Goal: Transaction & Acquisition: Purchase product/service

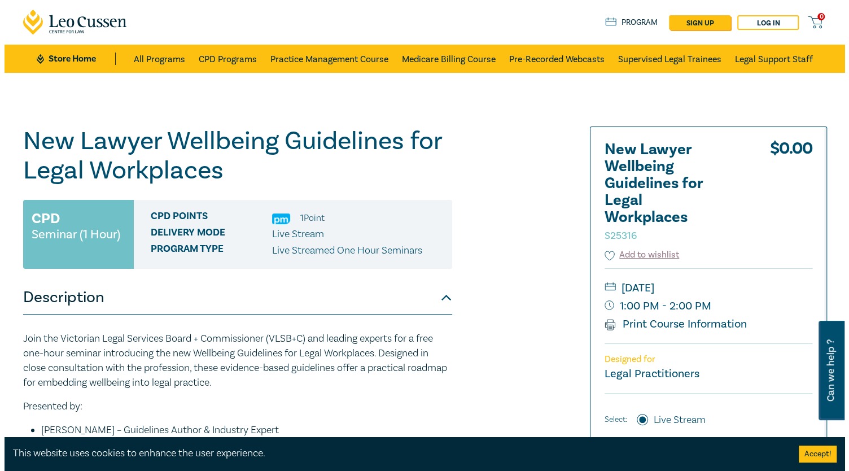
scroll to position [56, 0]
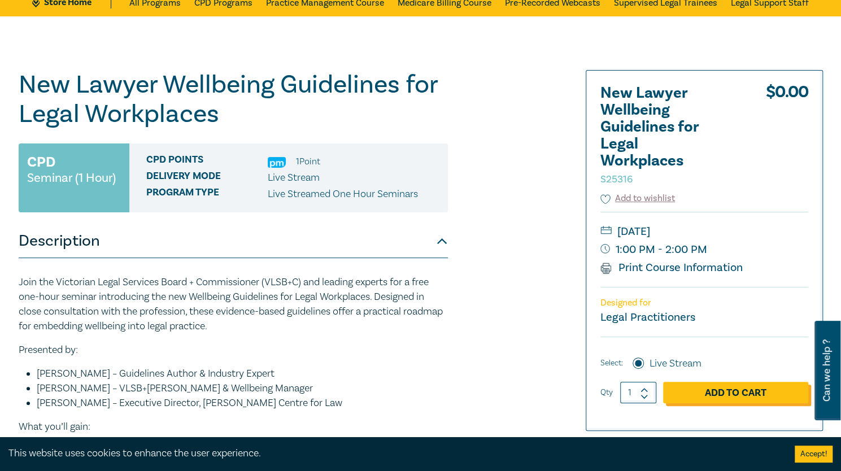
click at [732, 395] on link "Add to Cart" at bounding box center [735, 392] width 145 height 21
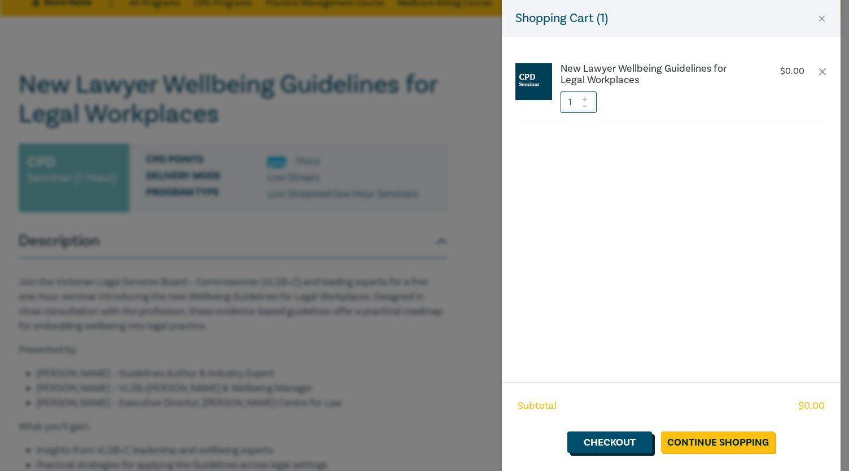
click at [617, 447] on link "Checkout" at bounding box center [610, 441] width 85 height 21
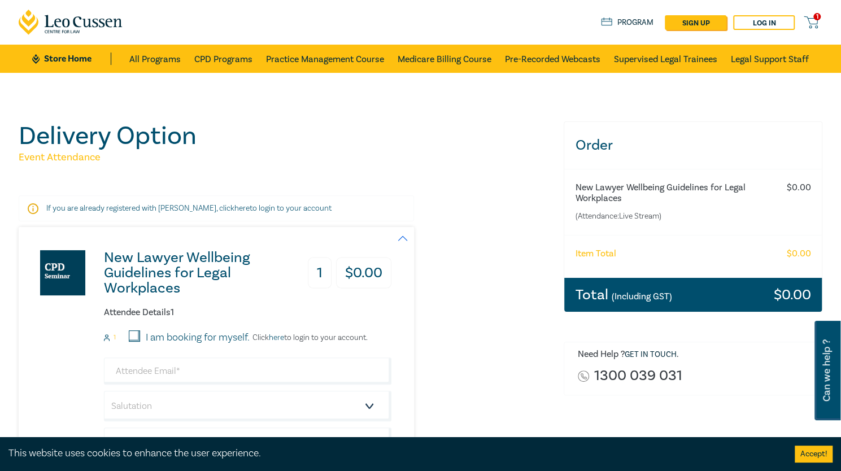
click at [137, 336] on input "I am booking for myself." at bounding box center [134, 335] width 11 height 11
checkbox input "true"
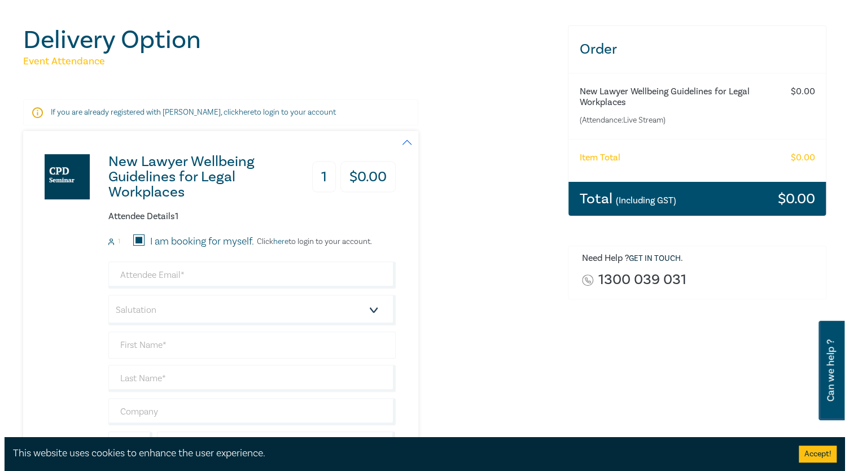
scroll to position [113, 0]
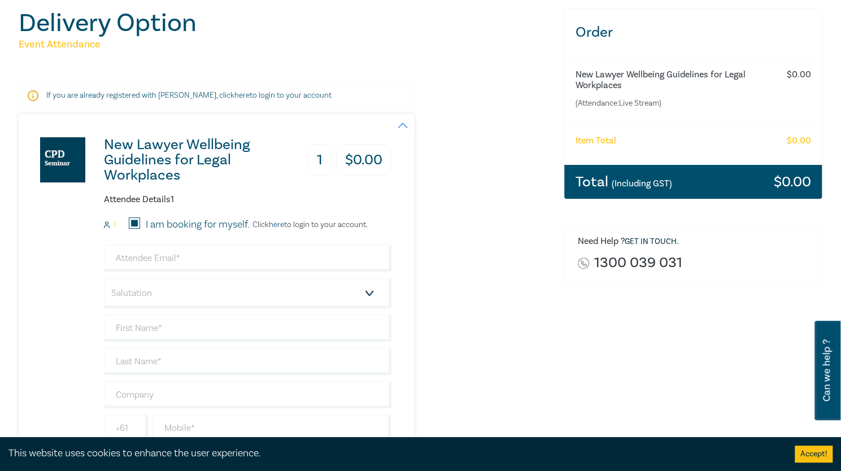
click at [278, 223] on link "here" at bounding box center [276, 225] width 15 height 10
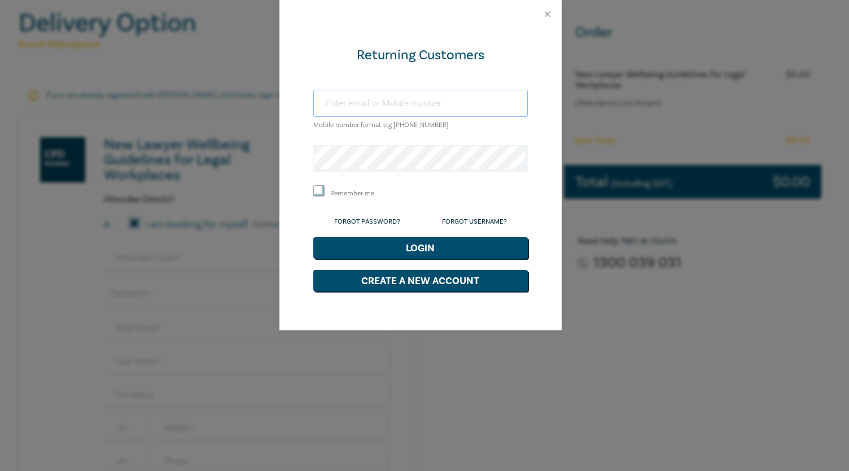
type input "[PERSON_NAME][EMAIL_ADDRESS][DOMAIN_NAME]"
click at [409, 259] on form "Returning Customers [PERSON_NAME][EMAIL_ADDRESS][DOMAIN_NAME] Mobile number for…" at bounding box center [420, 168] width 215 height 245
click at [415, 245] on button "Login" at bounding box center [420, 247] width 215 height 21
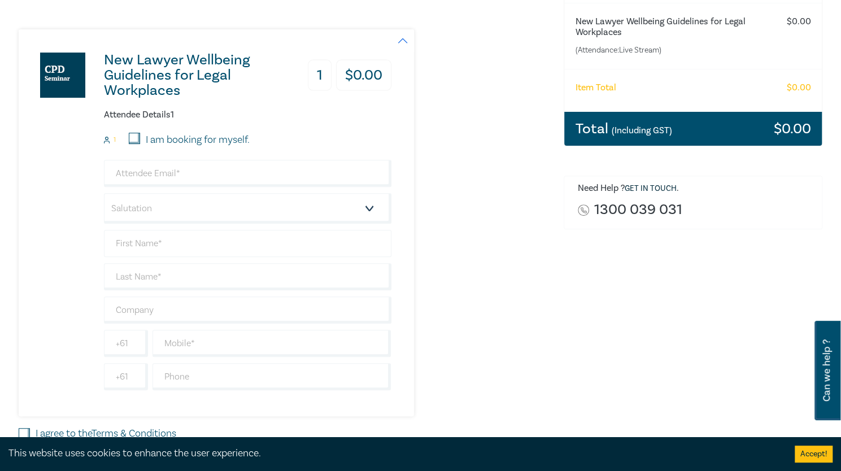
scroll to position [226, 0]
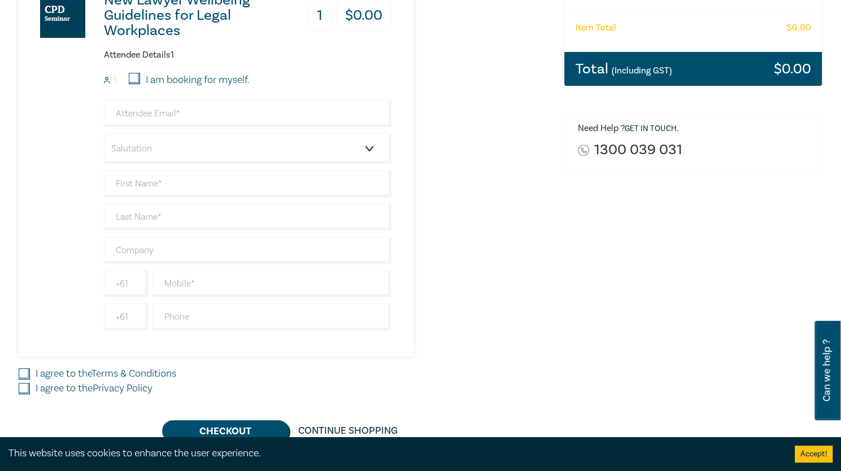
click at [134, 78] on input "I am booking for myself." at bounding box center [134, 78] width 11 height 11
checkbox input "true"
type input "[PERSON_NAME][EMAIL_ADDRESS][DOMAIN_NAME]"
type input "Brianna"
type input "Dodds"
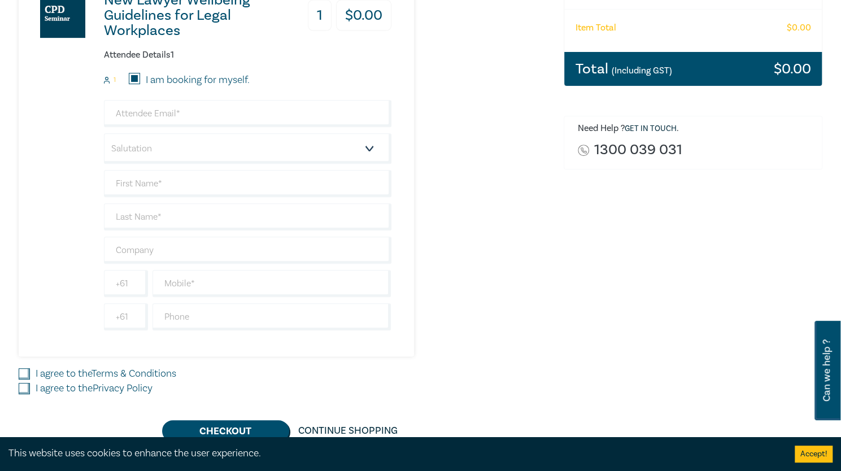
type input "Peter Falconer & Associates"
type input "412781524"
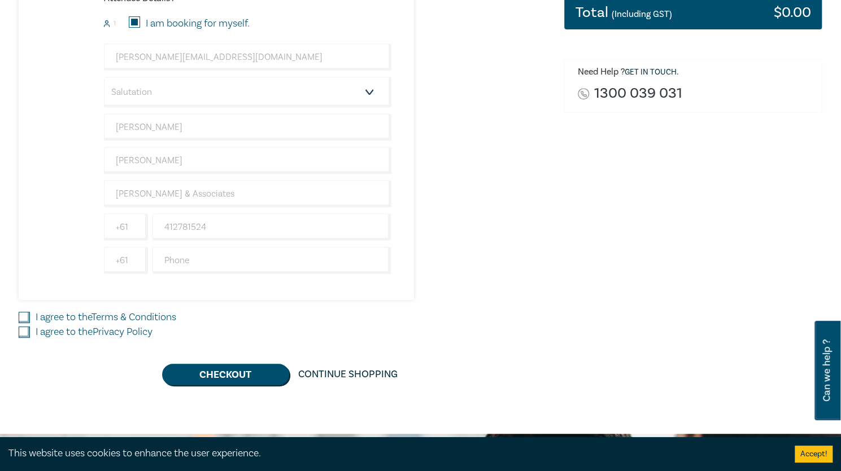
click at [21, 313] on input "I agree to the Terms & Conditions" at bounding box center [24, 317] width 11 height 11
checkbox input "true"
drag, startPoint x: 23, startPoint y: 328, endPoint x: 174, endPoint y: 367, distance: 156.4
click at [23, 328] on input "I agree to the Privacy Policy" at bounding box center [24, 331] width 11 height 11
checkbox input "true"
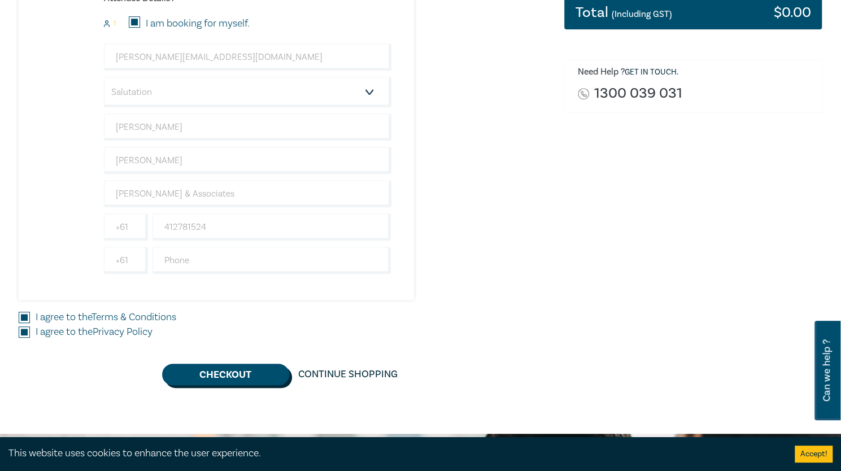
click at [204, 371] on button "Checkout" at bounding box center [225, 374] width 127 height 21
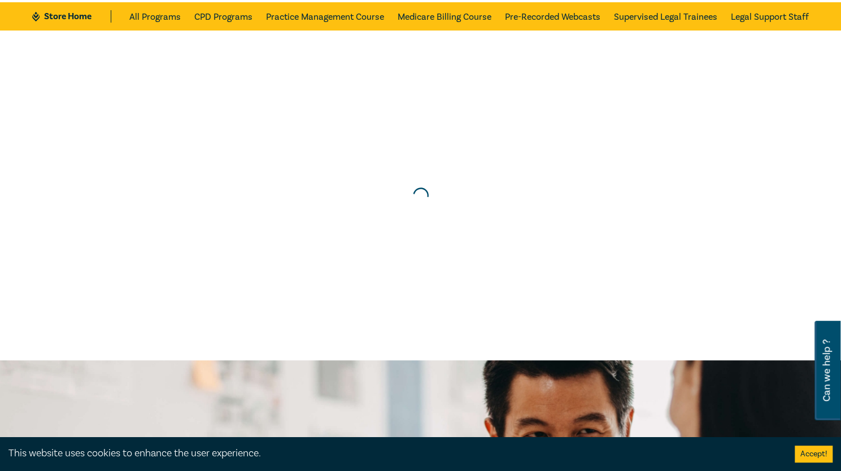
scroll to position [0, 0]
